Goal: Task Accomplishment & Management: Manage account settings

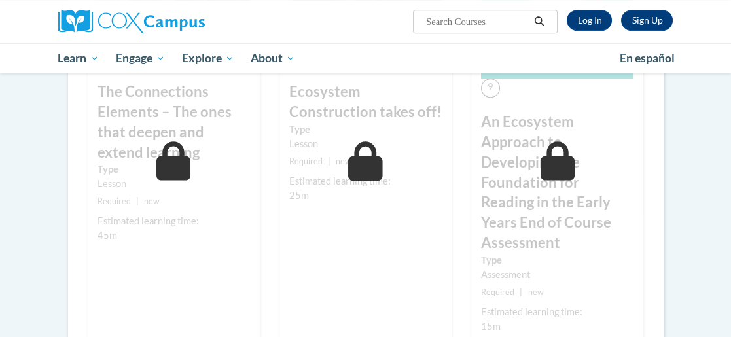
scroll to position [872, 0]
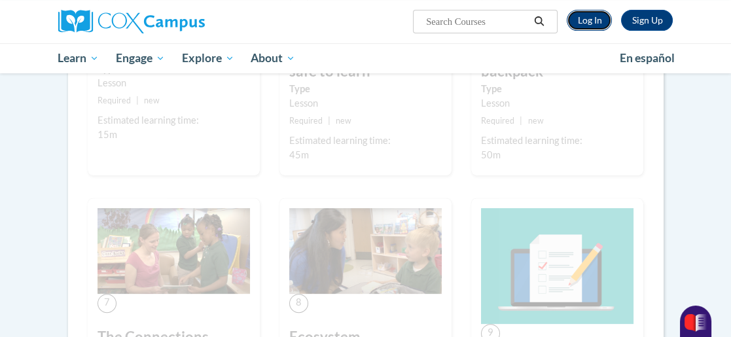
click at [584, 17] on link "Log In" at bounding box center [589, 20] width 45 height 21
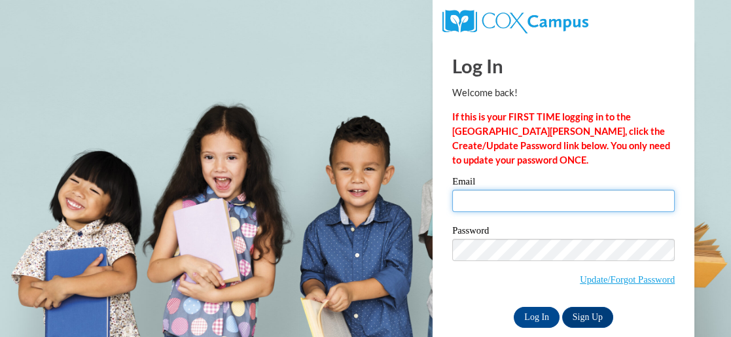
click at [646, 202] on input "Email" at bounding box center [563, 201] width 222 height 22
type input "kailybug34@gmail.com"
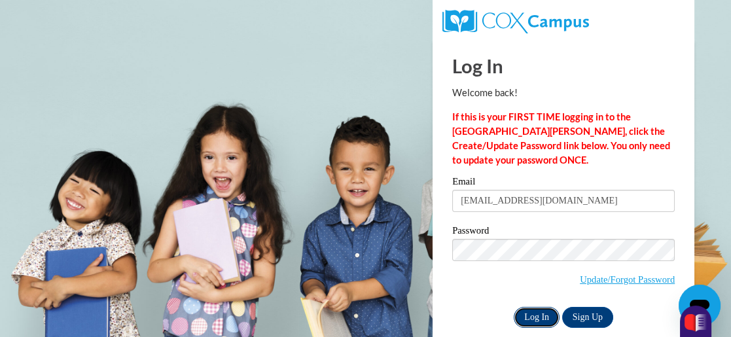
click at [549, 323] on input "Log In" at bounding box center [537, 317] width 46 height 21
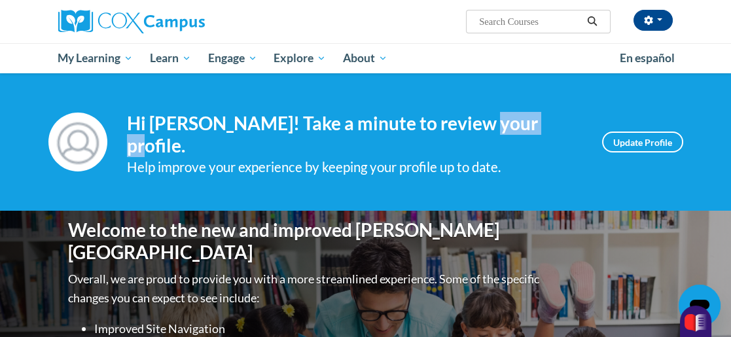
drag, startPoint x: 465, startPoint y: 107, endPoint x: 522, endPoint y: 130, distance: 60.8
click at [522, 130] on div "Your profile Hi Kaily Stoehr! Take a minute to review your profile. Help improv…" at bounding box center [365, 142] width 635 height 72
drag, startPoint x: 522, startPoint y: 130, endPoint x: 526, endPoint y: 156, distance: 26.6
click at [526, 156] on div "Help improve your experience by keeping your profile up to date." at bounding box center [354, 167] width 455 height 22
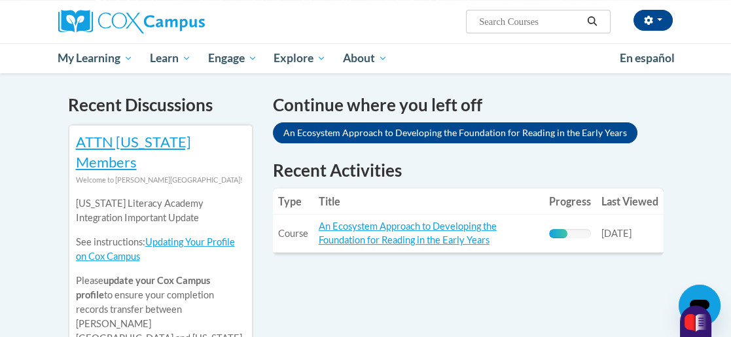
scroll to position [402, 0]
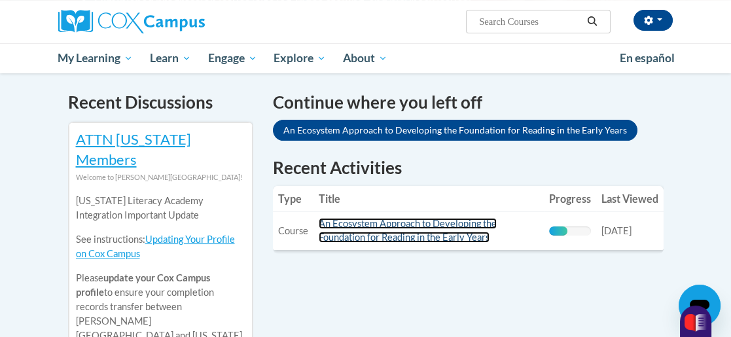
click at [454, 218] on link "An Ecosystem Approach to Developing the Foundation for Reading in the Early Yea…" at bounding box center [408, 230] width 178 height 25
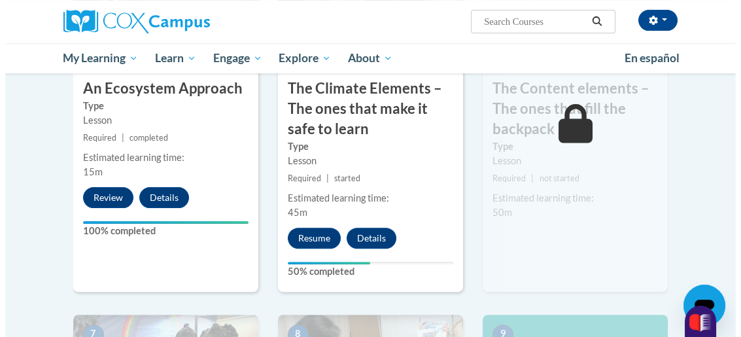
scroll to position [862, 0]
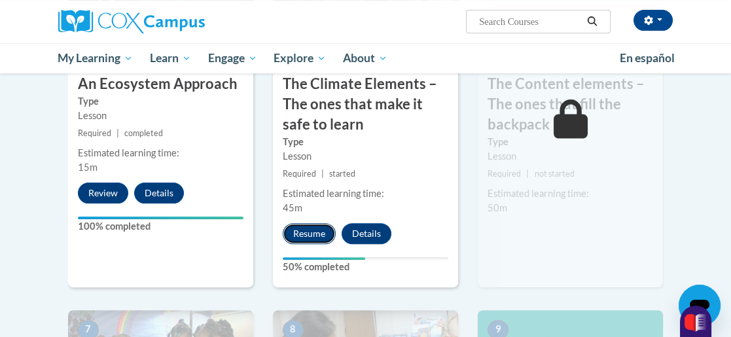
click at [303, 230] on button "Resume" at bounding box center [309, 233] width 53 height 21
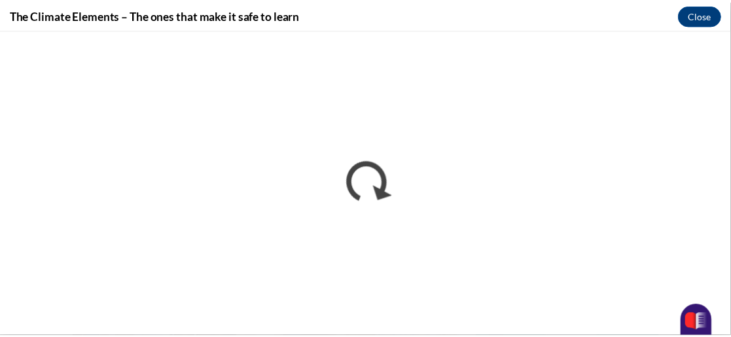
scroll to position [0, 0]
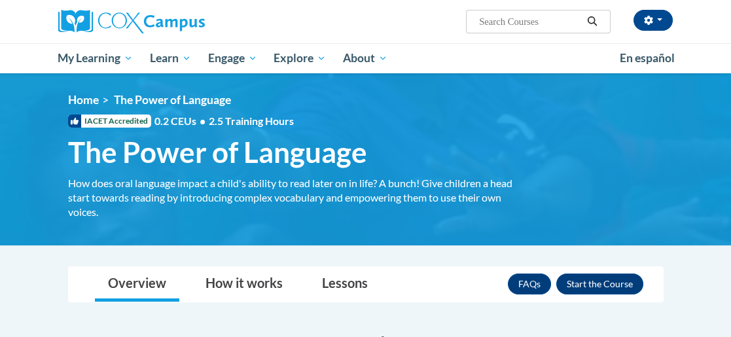
click at [452, 281] on div "Overview How it works Lessons Resources FAQs Enroll" at bounding box center [366, 284] width 575 height 35
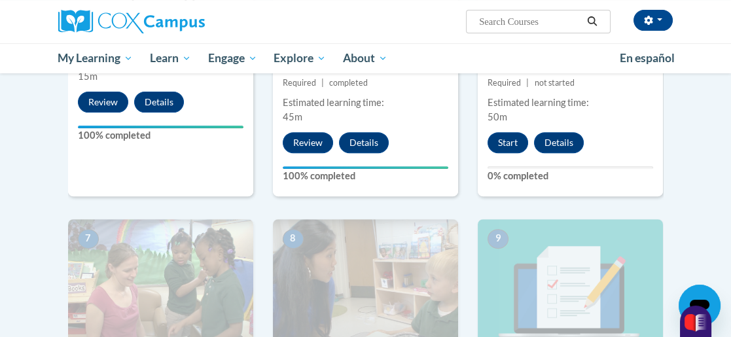
scroll to position [978, 0]
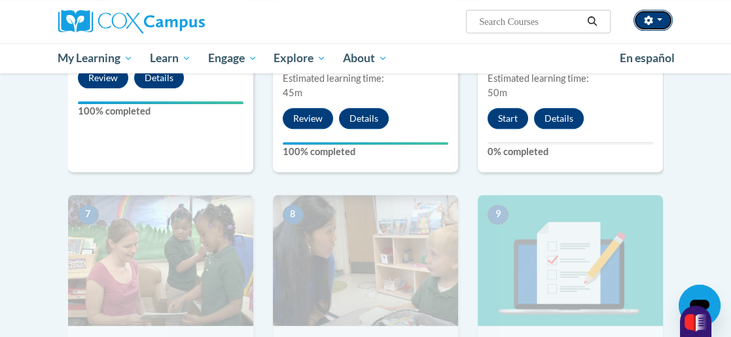
click at [653, 21] on icon "button" at bounding box center [649, 20] width 9 height 9
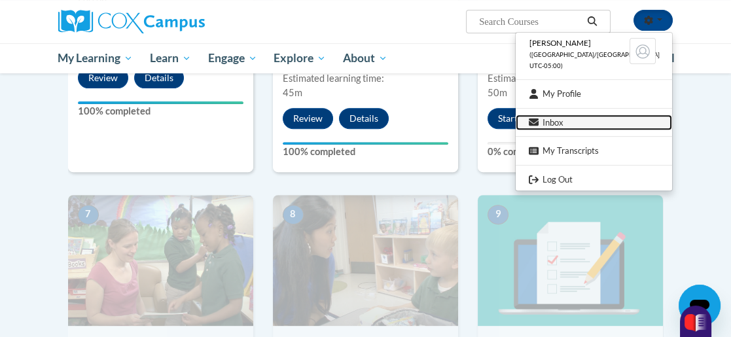
click at [632, 125] on link "Inbox" at bounding box center [594, 123] width 156 height 16
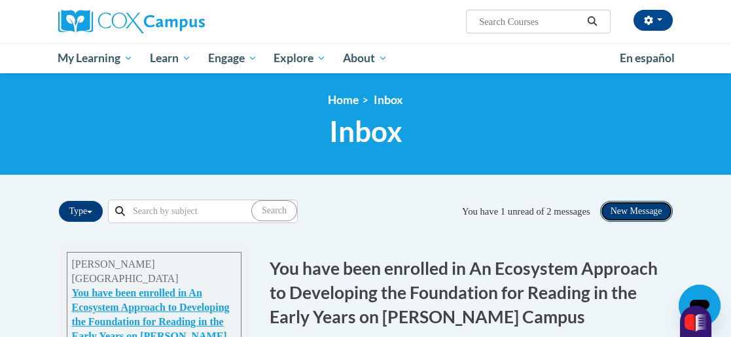
click at [610, 205] on button "New Message" at bounding box center [636, 211] width 73 height 21
select select
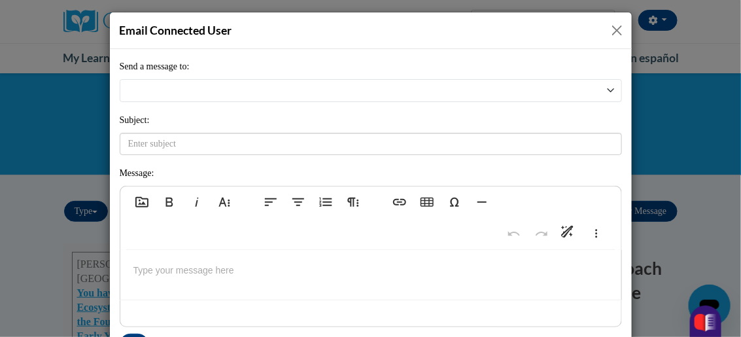
click at [610, 33] on button "Close" at bounding box center [617, 30] width 16 height 16
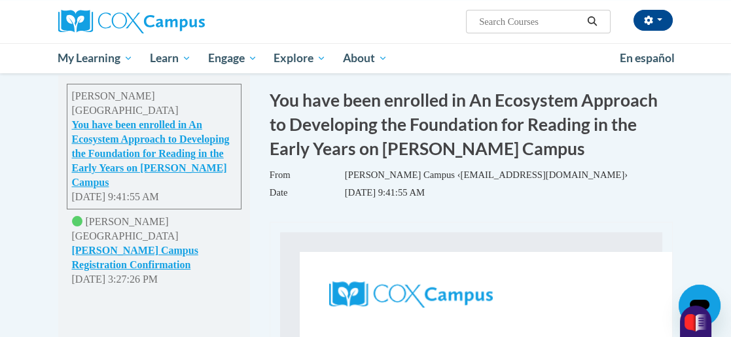
scroll to position [172, 0]
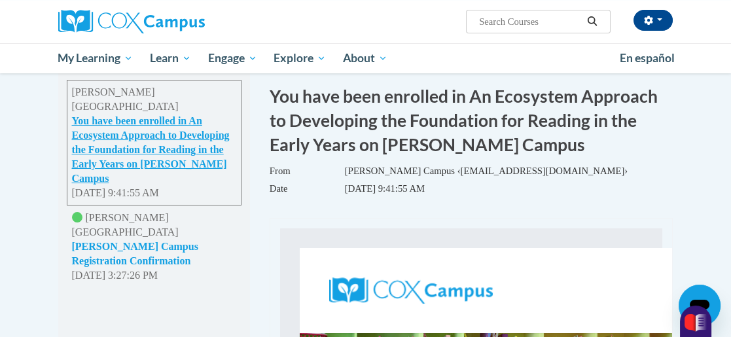
click at [137, 240] on button "Cox Campus Registration Confirmation" at bounding box center [154, 254] width 164 height 29
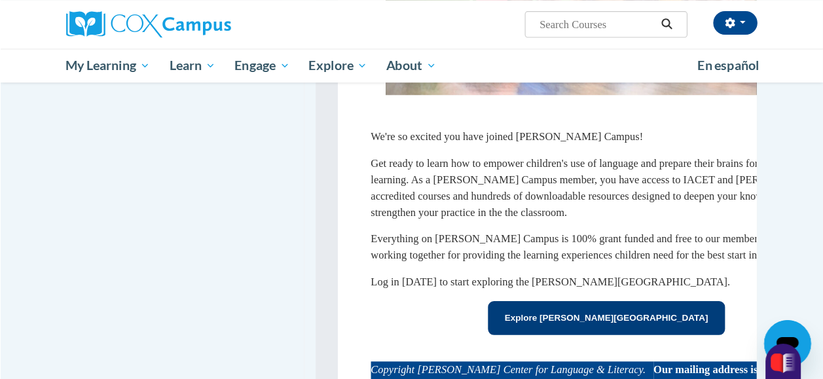
scroll to position [559, 0]
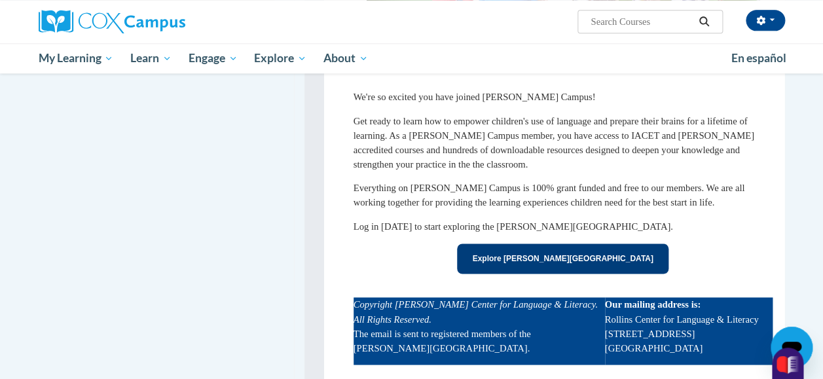
drag, startPoint x: 427, startPoint y: 4, endPoint x: 180, endPoint y: 304, distance: 388.7
click at [180, 304] on div "Cox Campus You have been enrolled in An Ecosystem Approach to Developing the Fo…" at bounding box center [156, 100] width 255 height 830
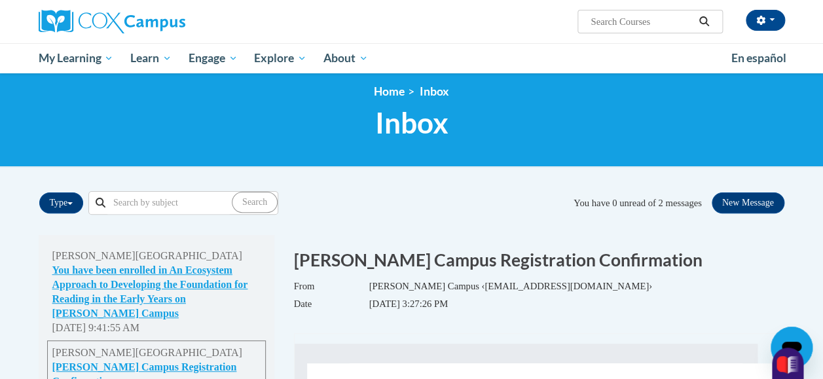
scroll to position [0, 0]
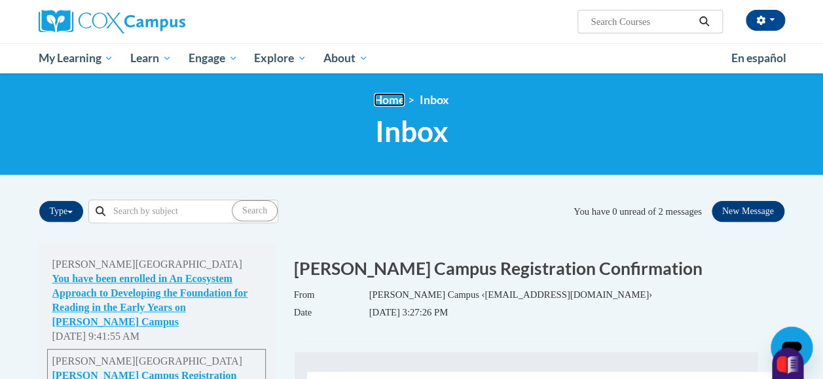
click at [378, 95] on link "Home" at bounding box center [389, 100] width 31 height 14
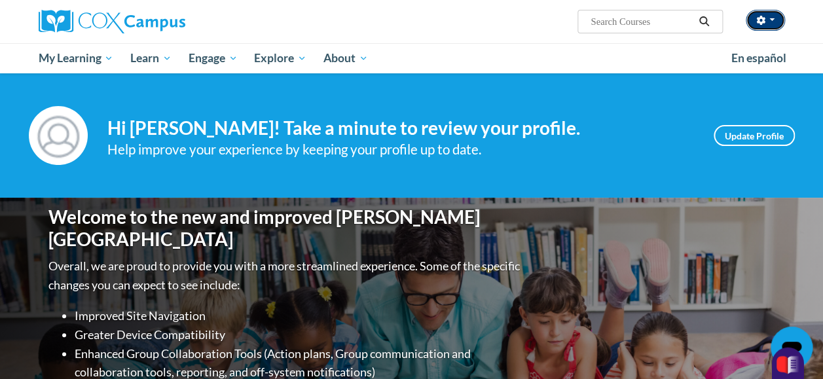
click at [770, 23] on button "button" at bounding box center [764, 20] width 39 height 21
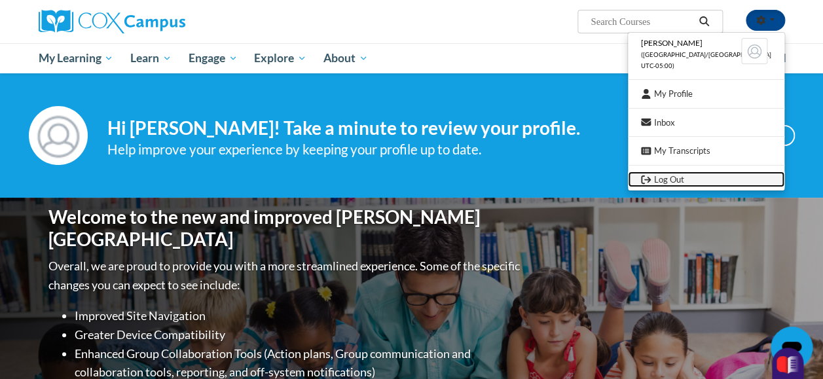
click at [737, 171] on link "Log Out" at bounding box center [706, 179] width 156 height 16
